Goal: Download file/media

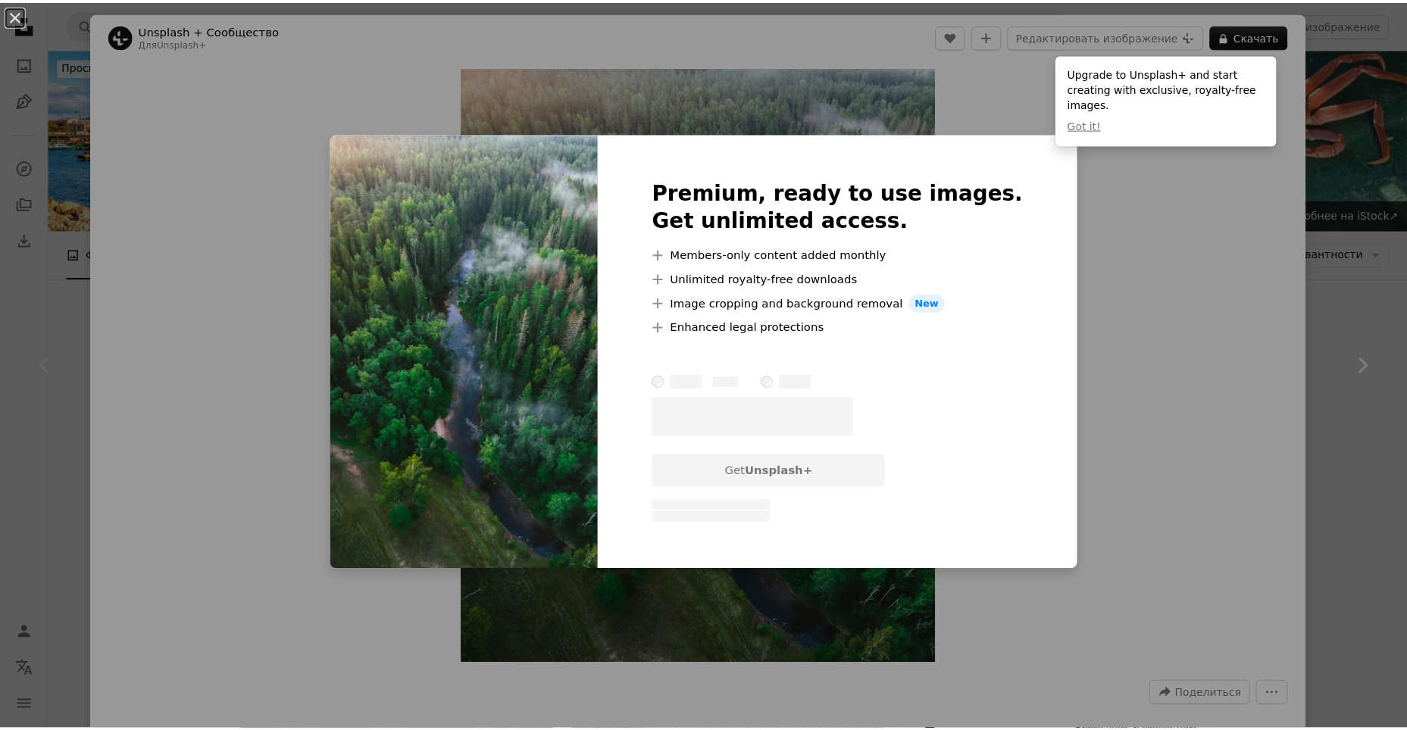
scroll to position [152, 0]
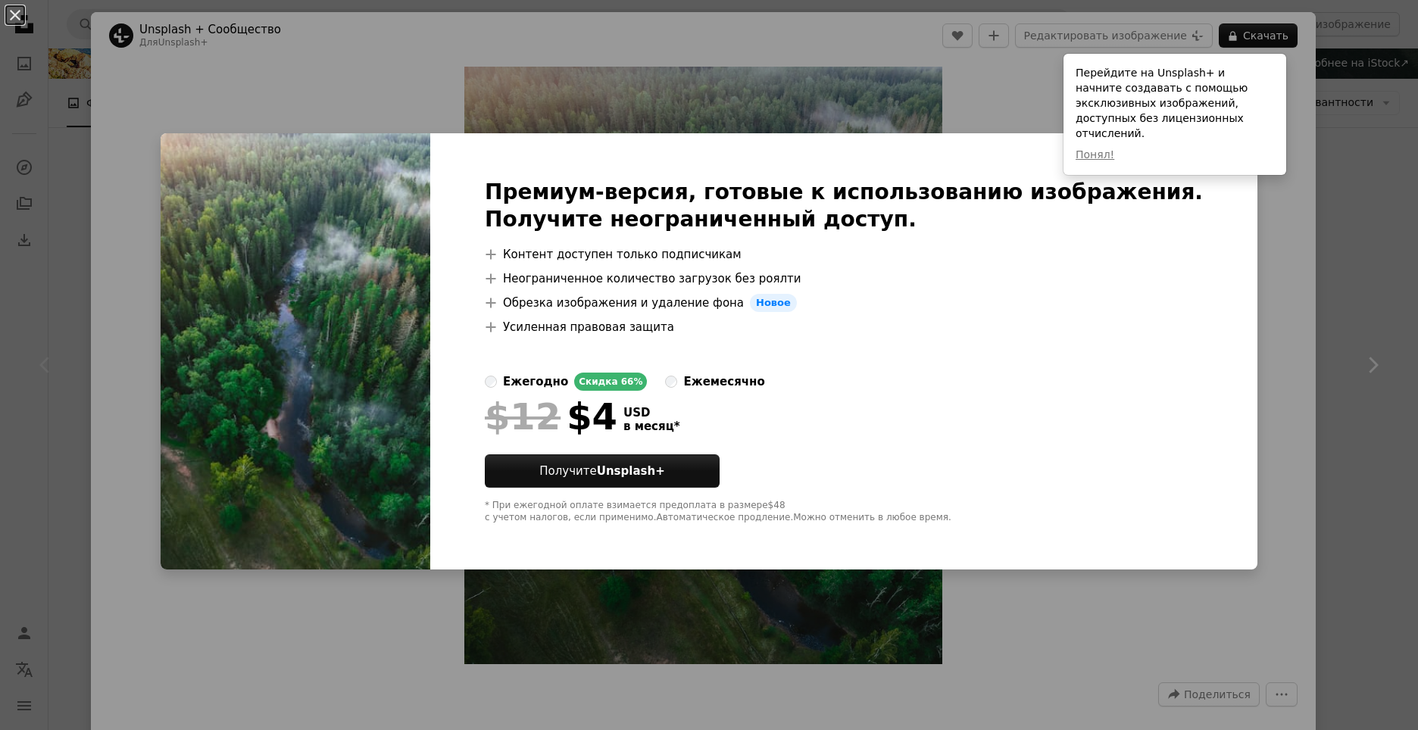
click at [1346, 185] on div "An X shape Премиум-версия, готовые к использованию изображения. Получите неогра…" at bounding box center [709, 365] width 1418 height 730
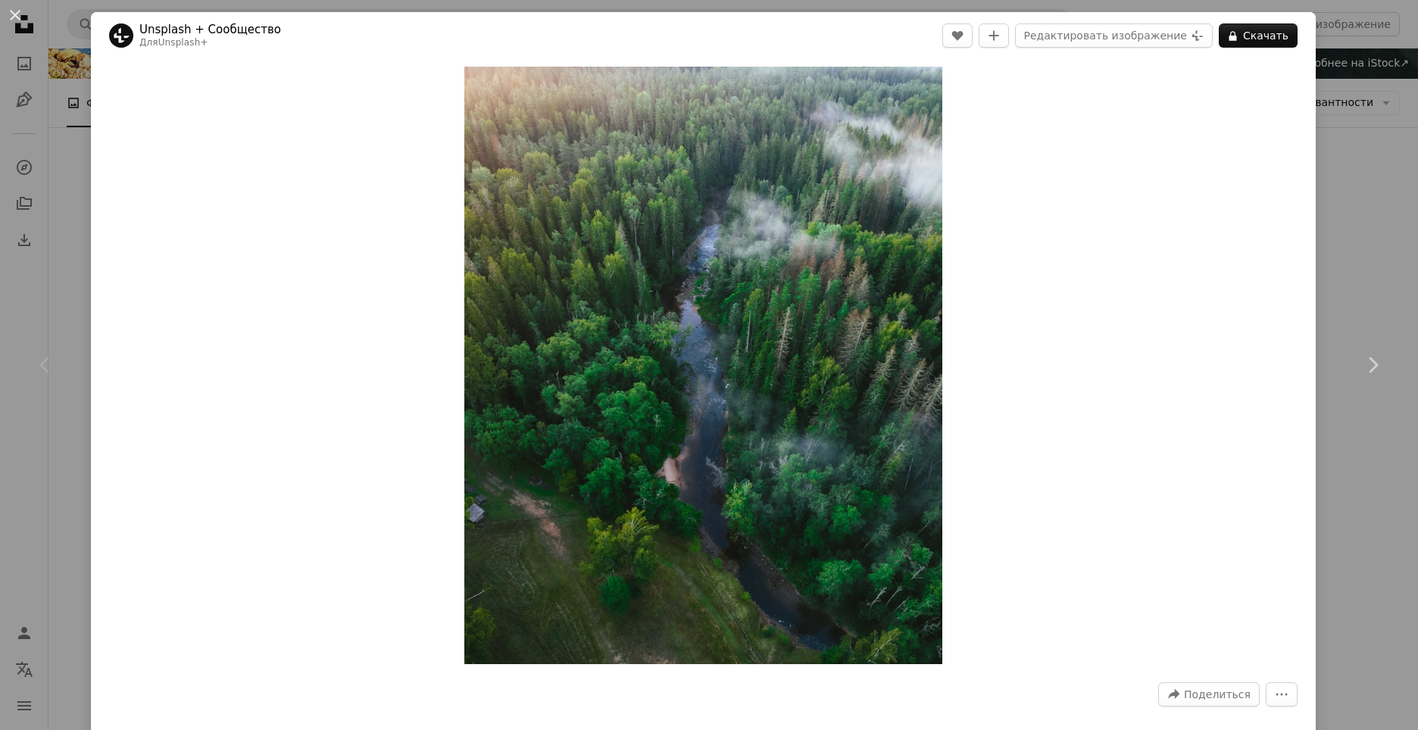
click at [1333, 200] on div "An X shape Chevron left Chevron right Unsplash + Сообщество Для Unsplash+ A hea…" at bounding box center [709, 365] width 1418 height 730
